Goal: Find specific page/section

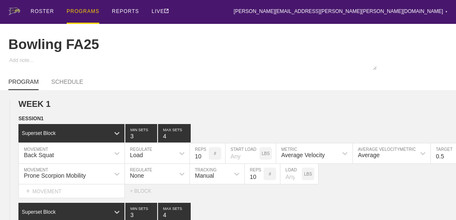
scroll to position [1235, 0]
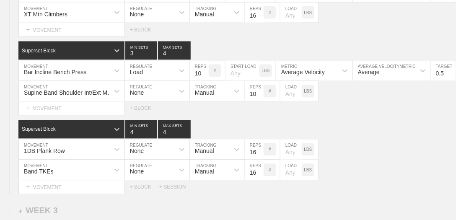
click at [423, 115] on div "SESSION 2 Superset Block 3 MIN SETS 4 MAX SETS DUPLICATE INSERT MOVEMENT AFTER …" at bounding box center [228, 34] width 456 height 320
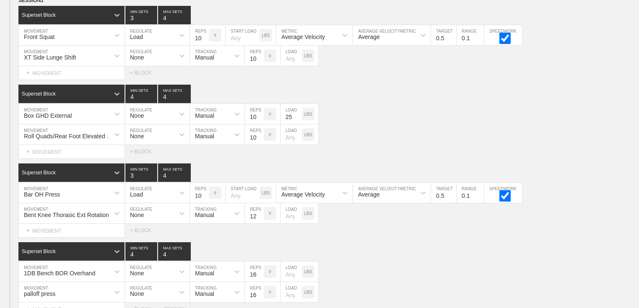
scroll to position [0, 0]
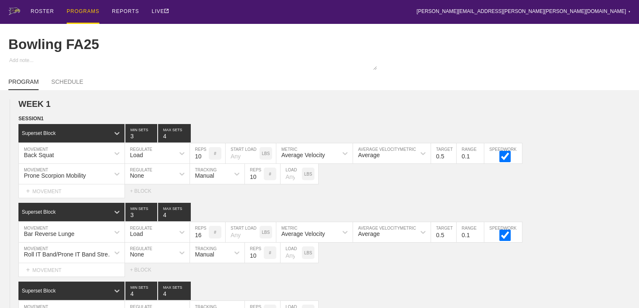
click at [80, 10] on div "PROGRAMS" at bounding box center [83, 12] width 33 height 24
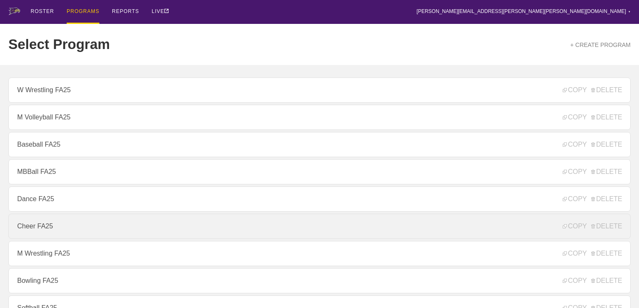
click at [39, 220] on link "Cheer FA25" at bounding box center [319, 226] width 622 height 25
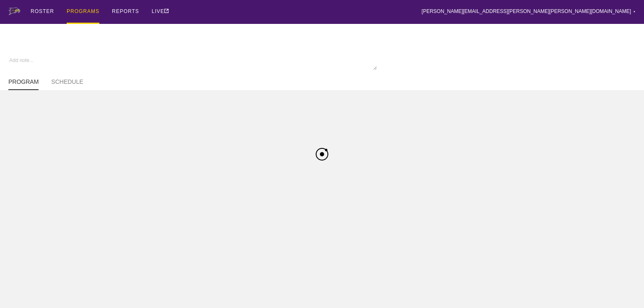
type textarea "x"
type input "Cheer FA25"
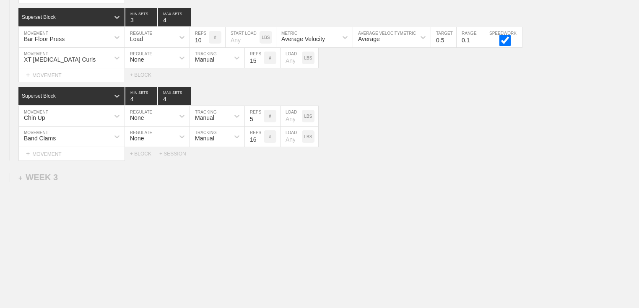
scroll to position [1339, 0]
